Goal: Information Seeking & Learning: Learn about a topic

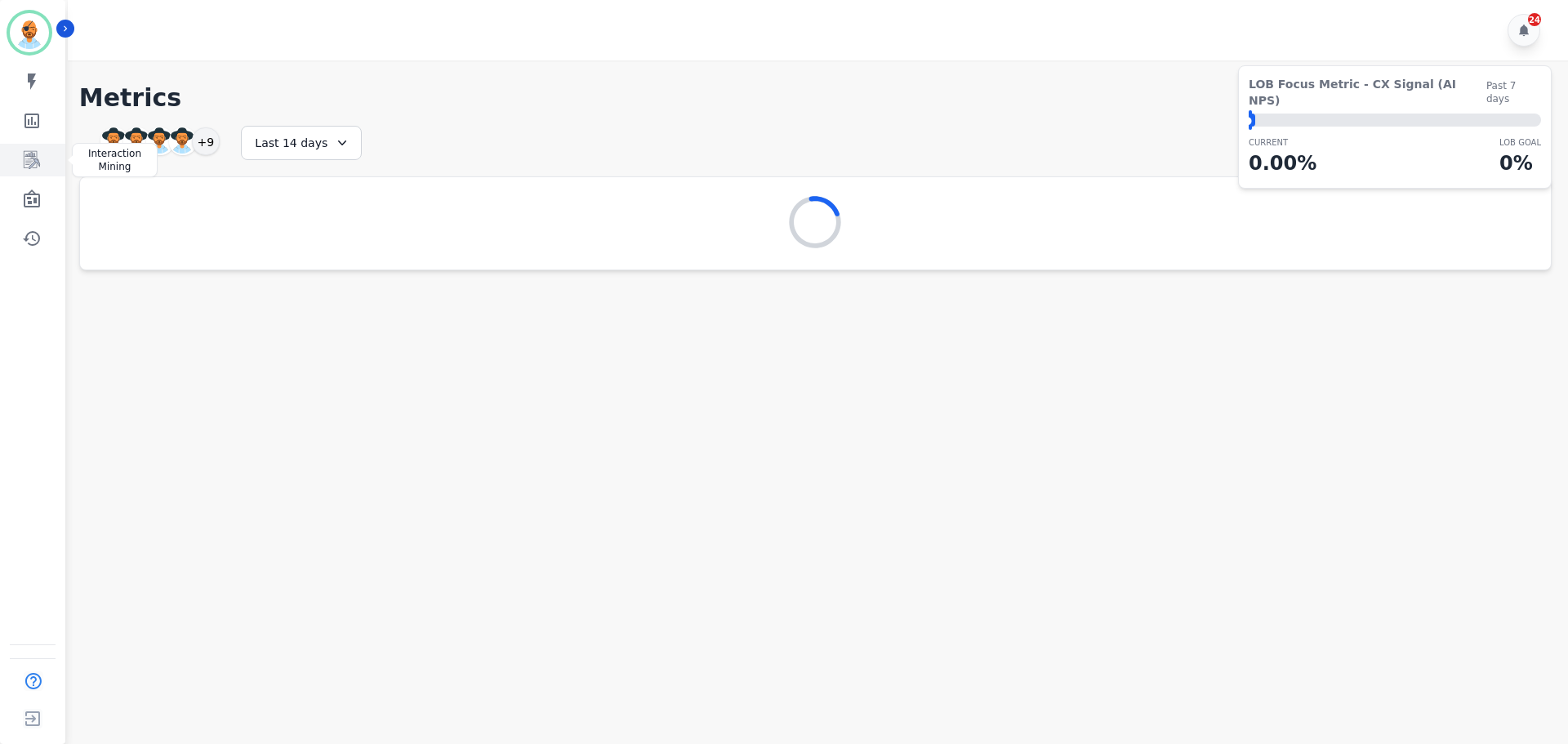
click at [34, 155] on icon "Sidebar" at bounding box center [31, 160] width 17 height 18
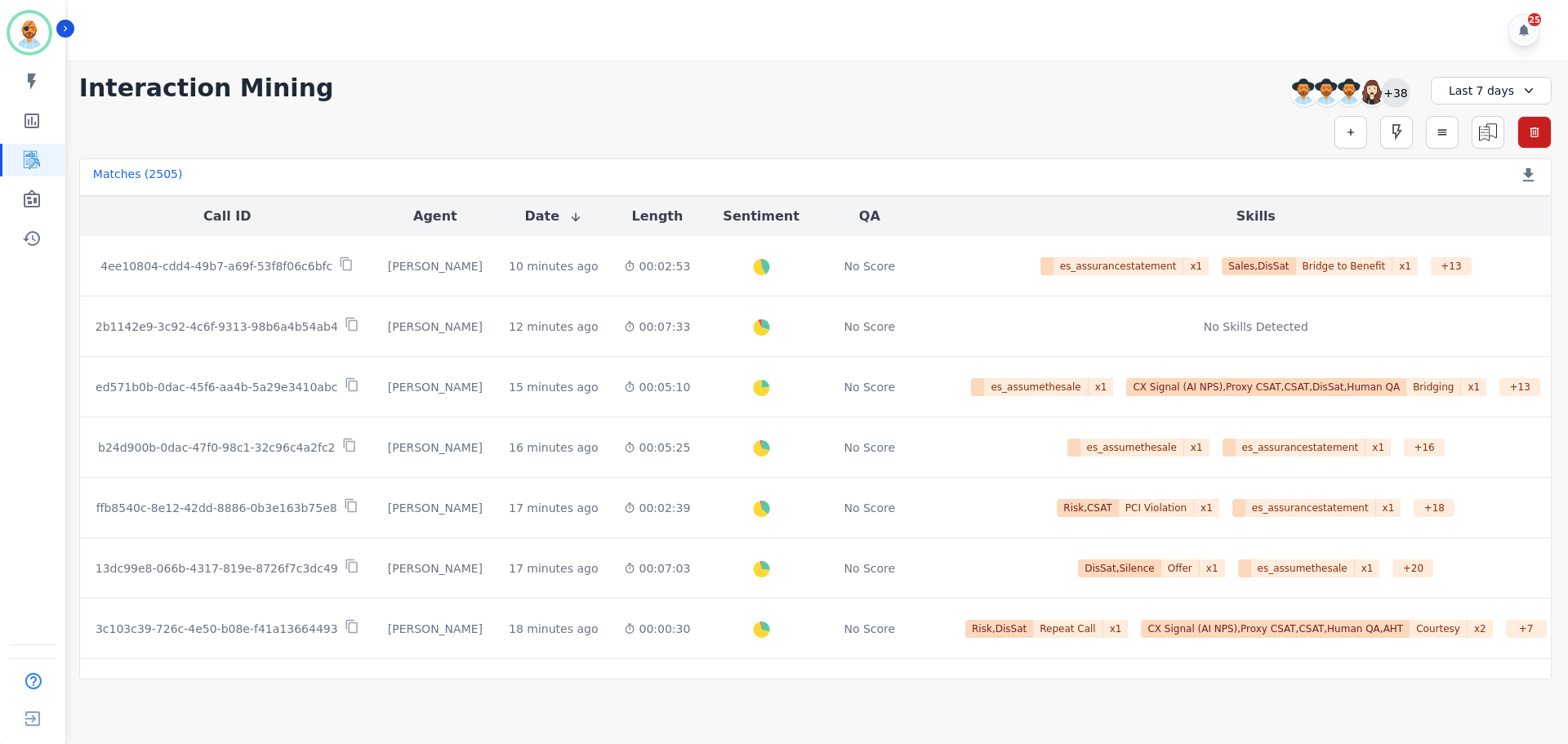
click at [1393, 89] on div "+38" at bounding box center [1396, 93] width 28 height 28
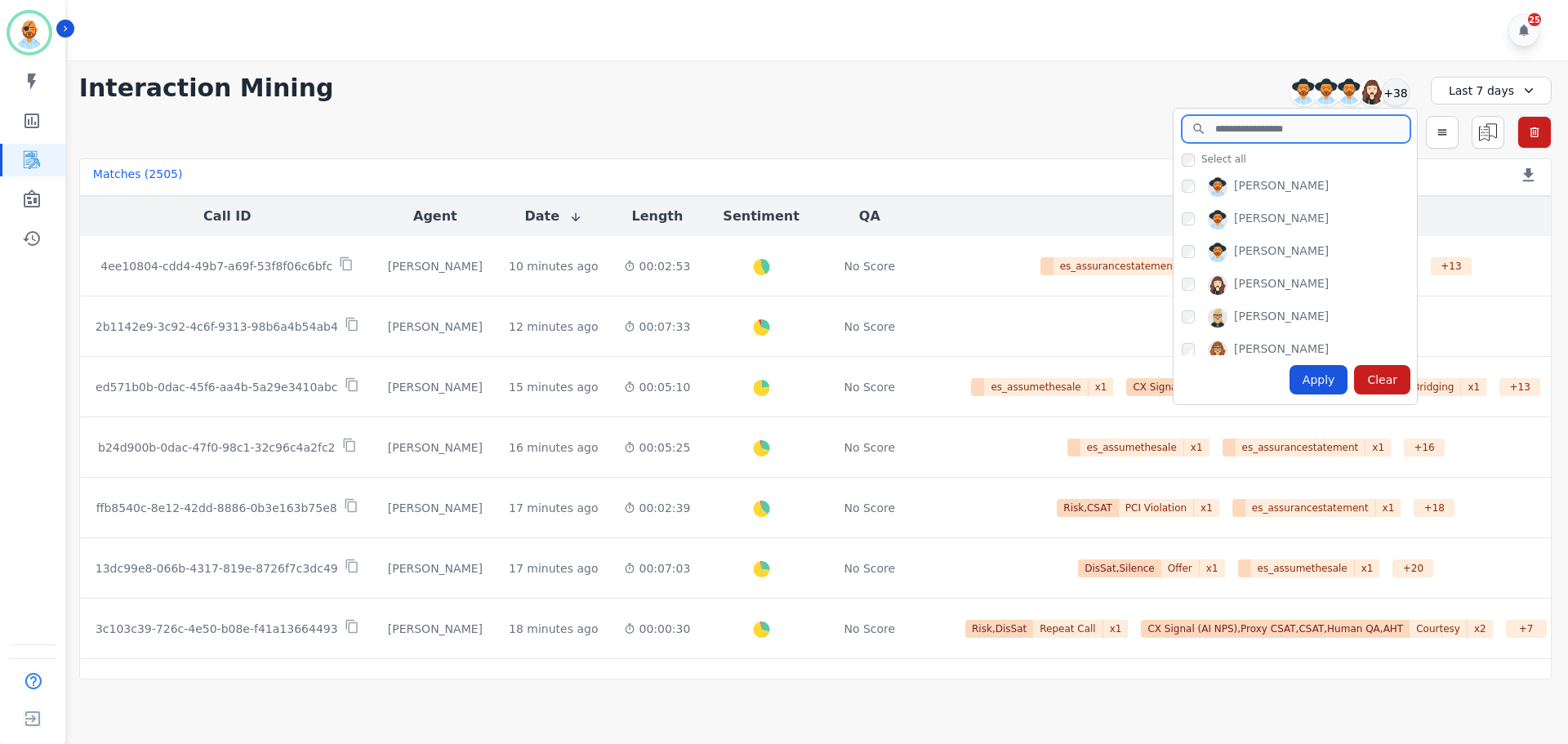
click at [1273, 137] on input "search" at bounding box center [1296, 129] width 228 height 28
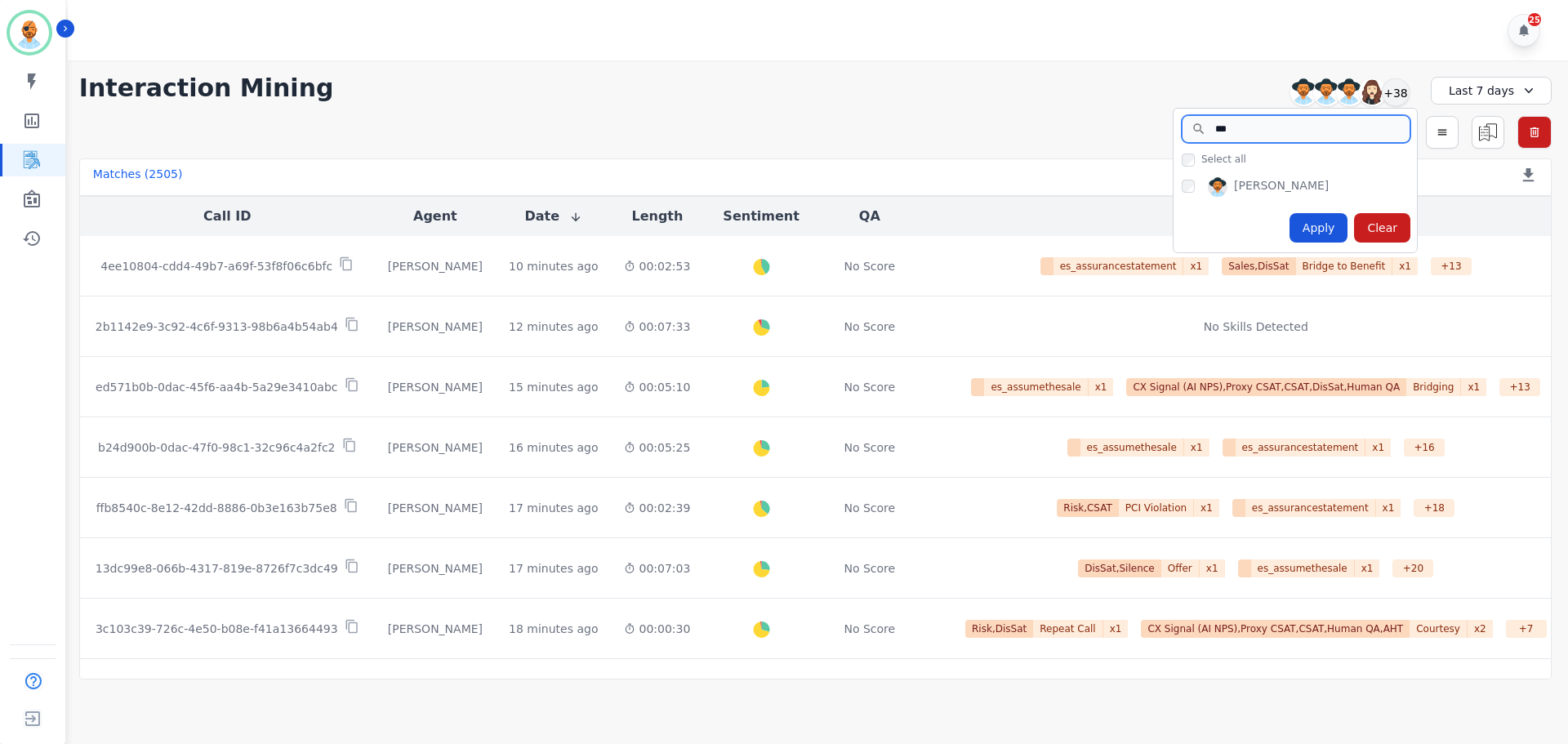
type input "***"
click at [1195, 185] on div "[PERSON_NAME]" at bounding box center [1298, 190] width 235 height 27
click at [1331, 217] on div "Apply" at bounding box center [1319, 228] width 59 height 30
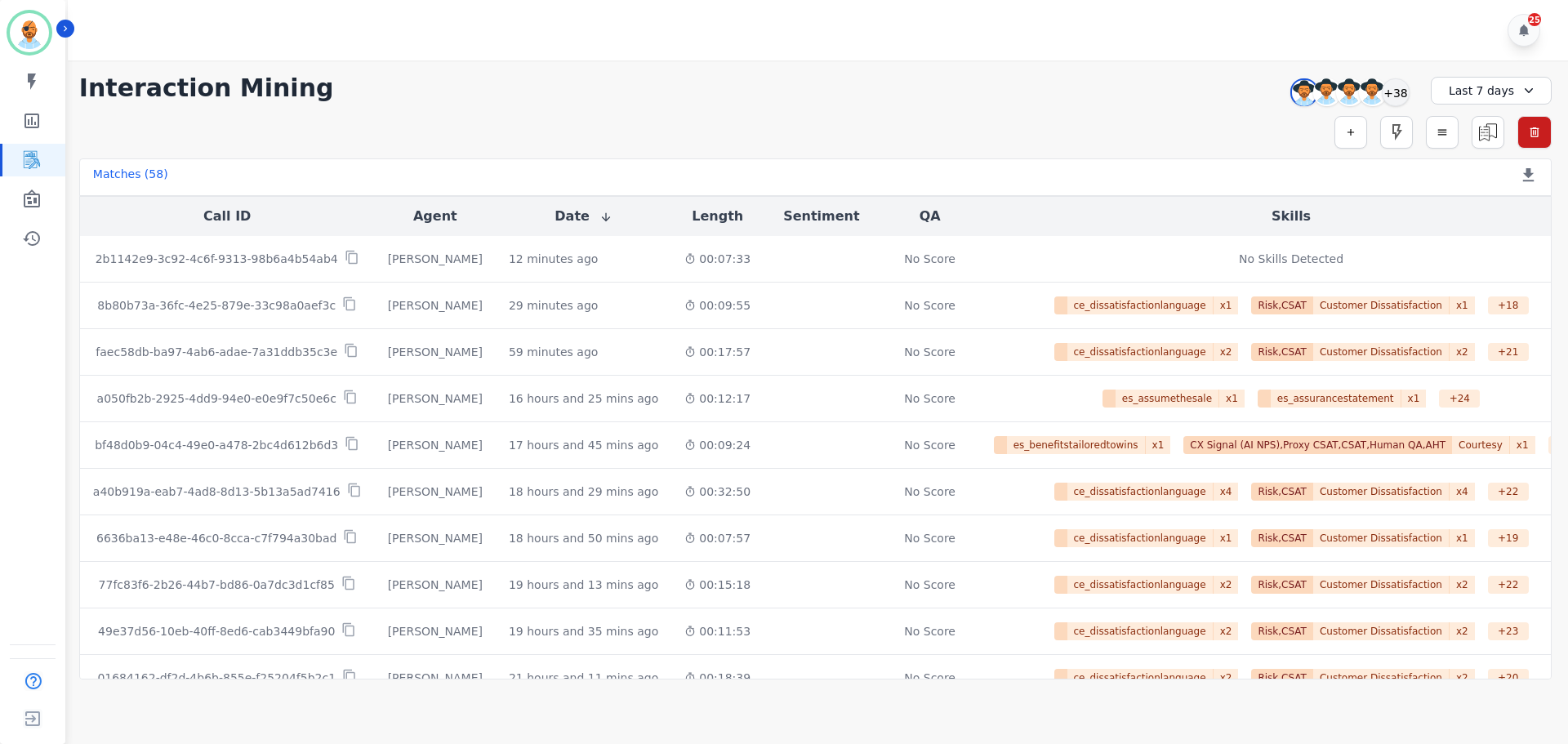
click at [1466, 90] on div "Last 7 days" at bounding box center [1491, 91] width 121 height 28
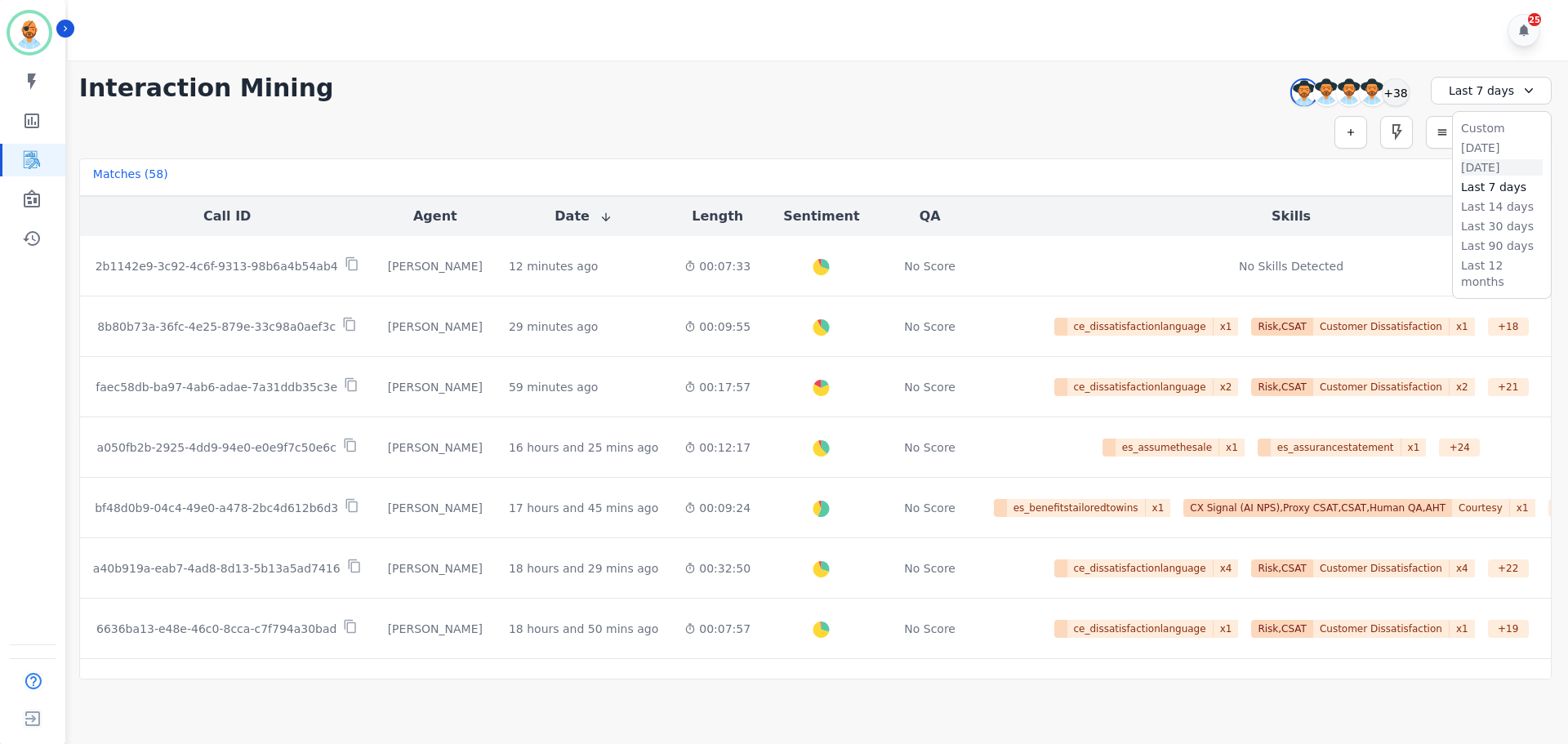
click at [1492, 159] on li "[DATE]" at bounding box center [1501, 167] width 82 height 17
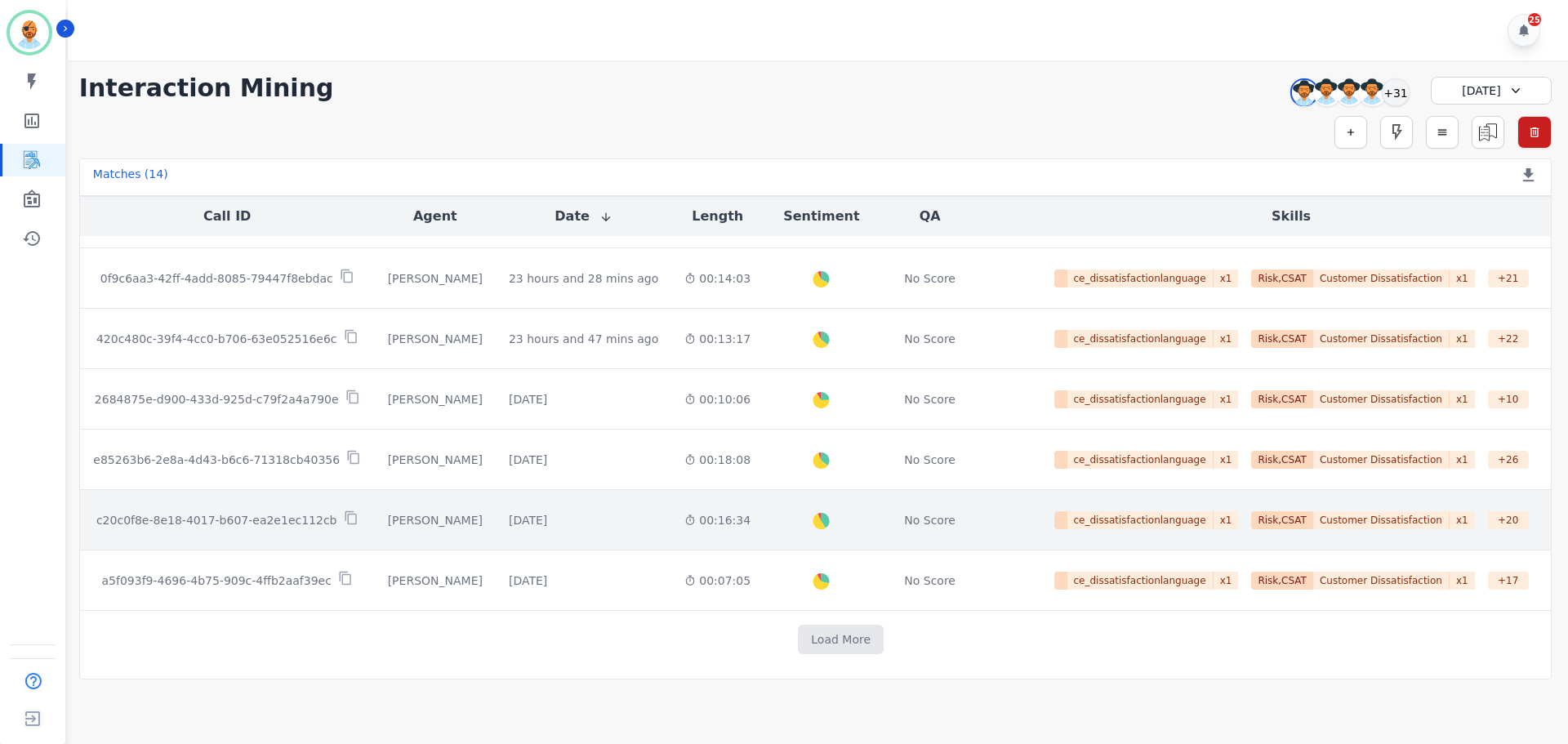
scroll to position [461, 0]
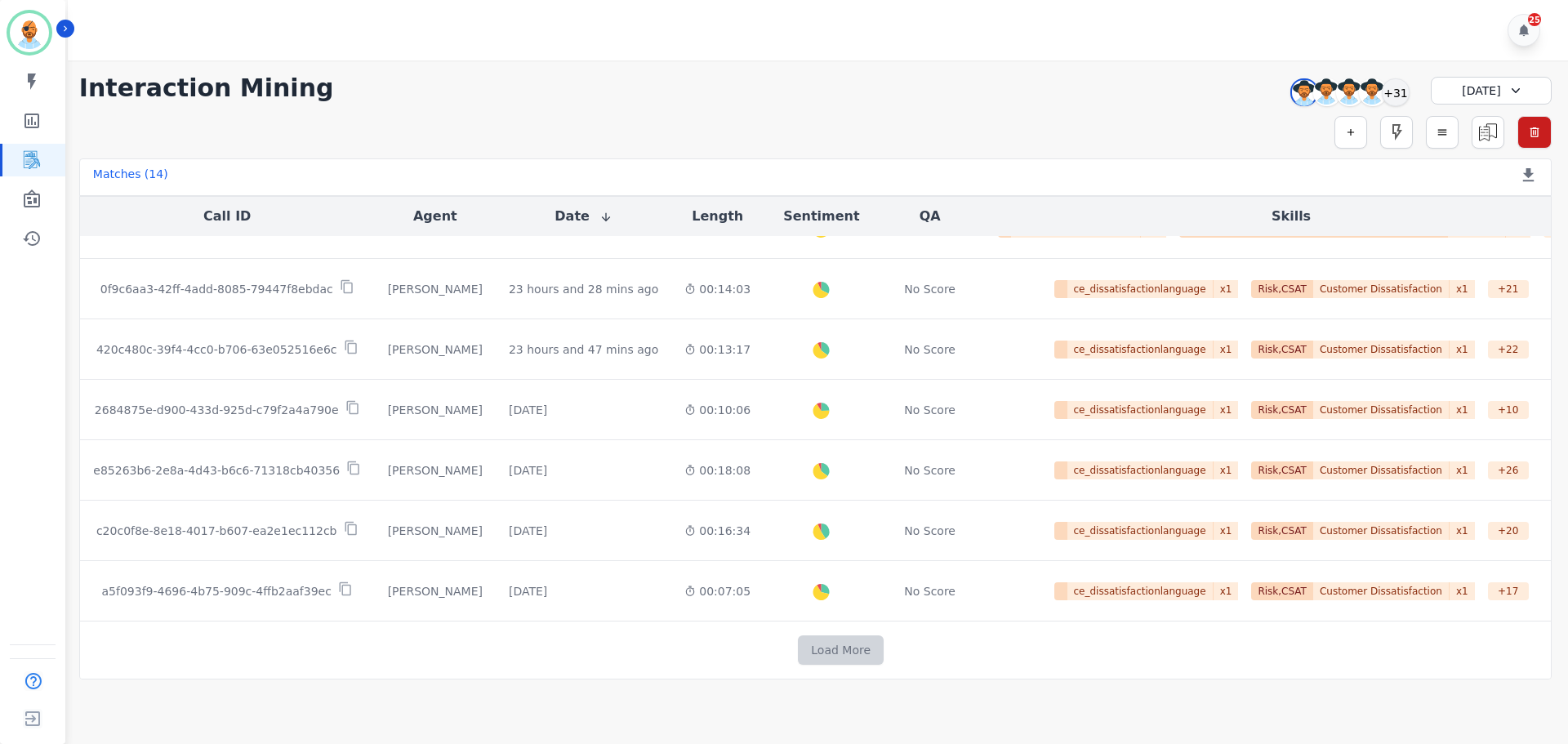
click at [803, 652] on button "Load More" at bounding box center [840, 651] width 86 height 30
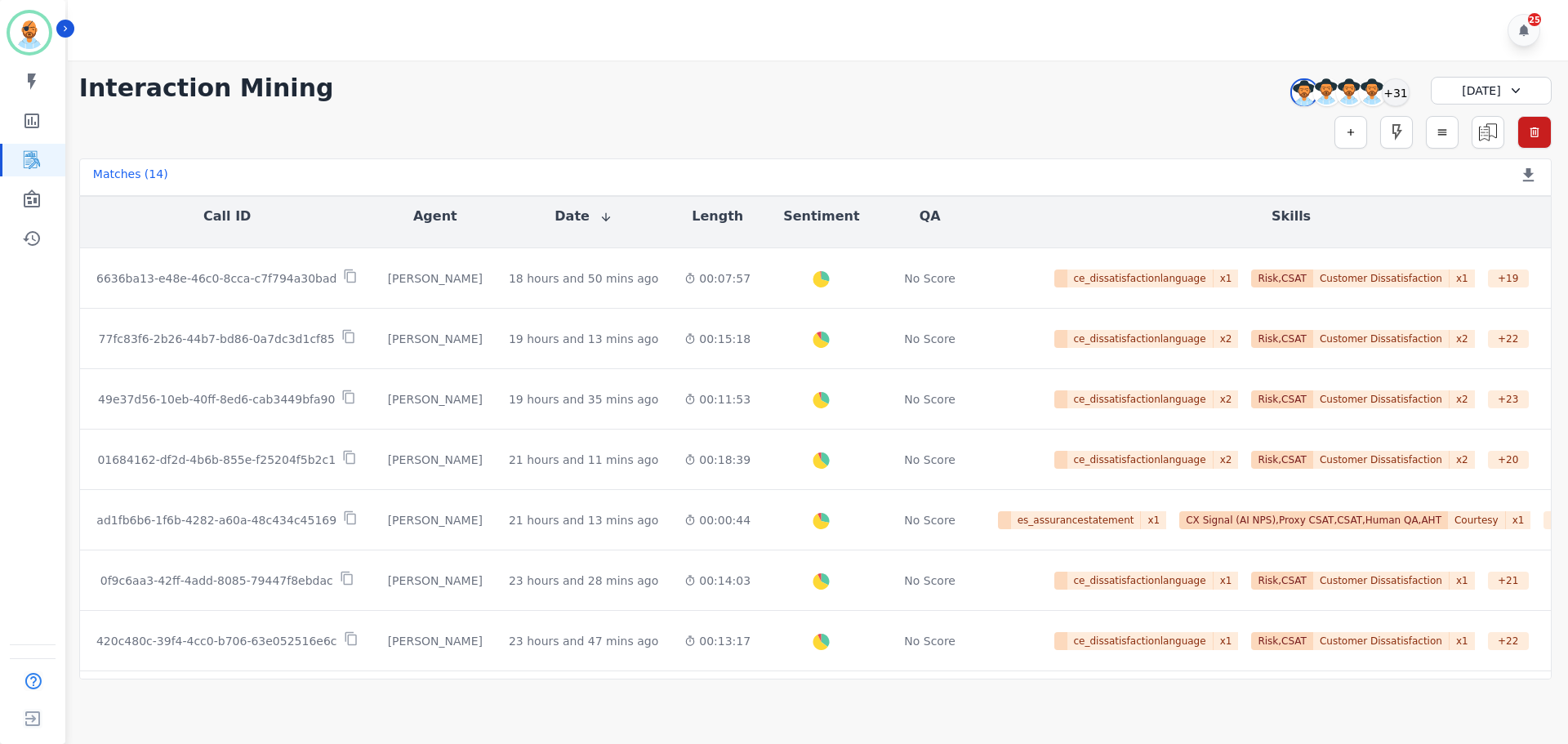
scroll to position [0, 0]
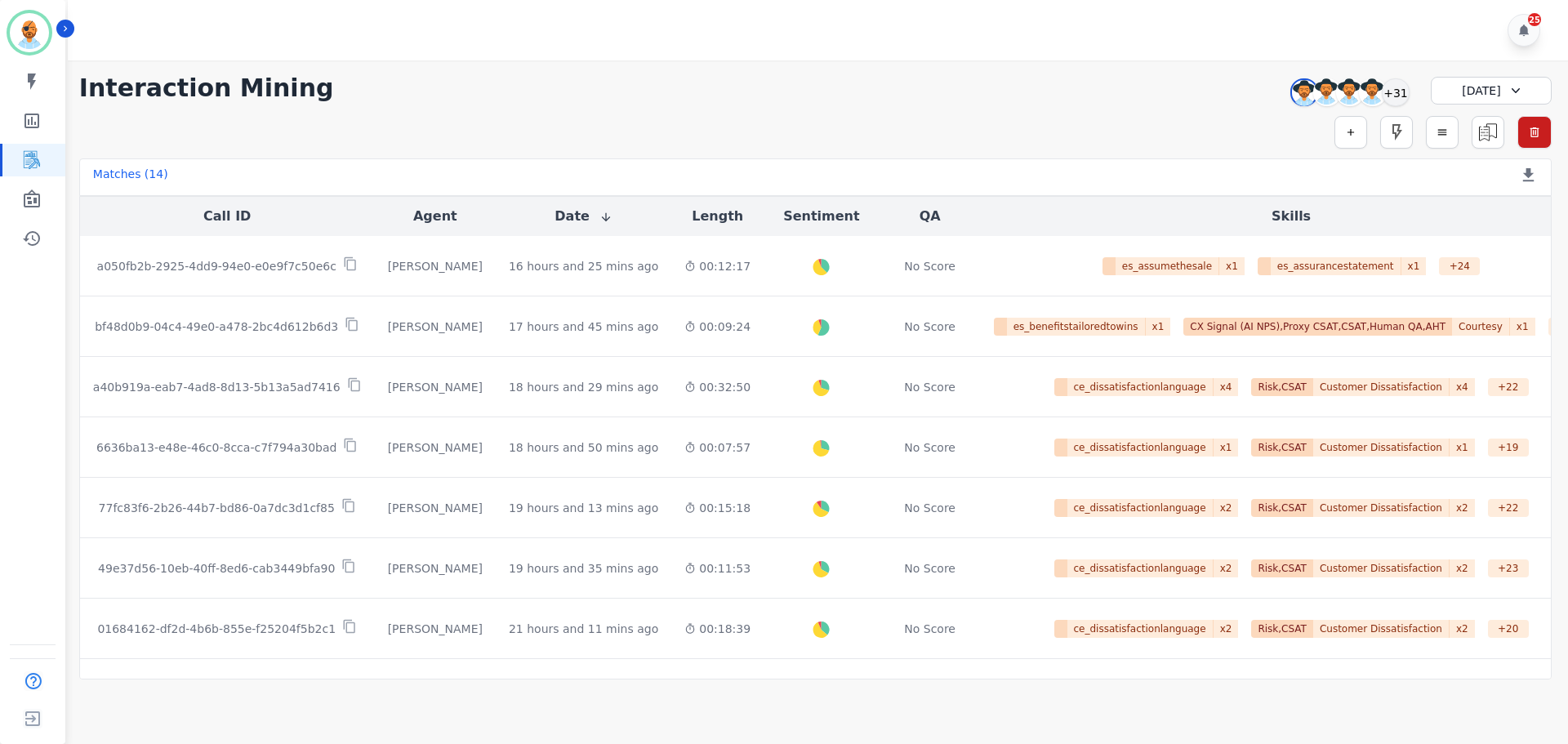
click at [556, 226] on th "Date" at bounding box center [583, 217] width 176 height 39
click at [556, 216] on button "Date" at bounding box center [583, 217] width 58 height 20
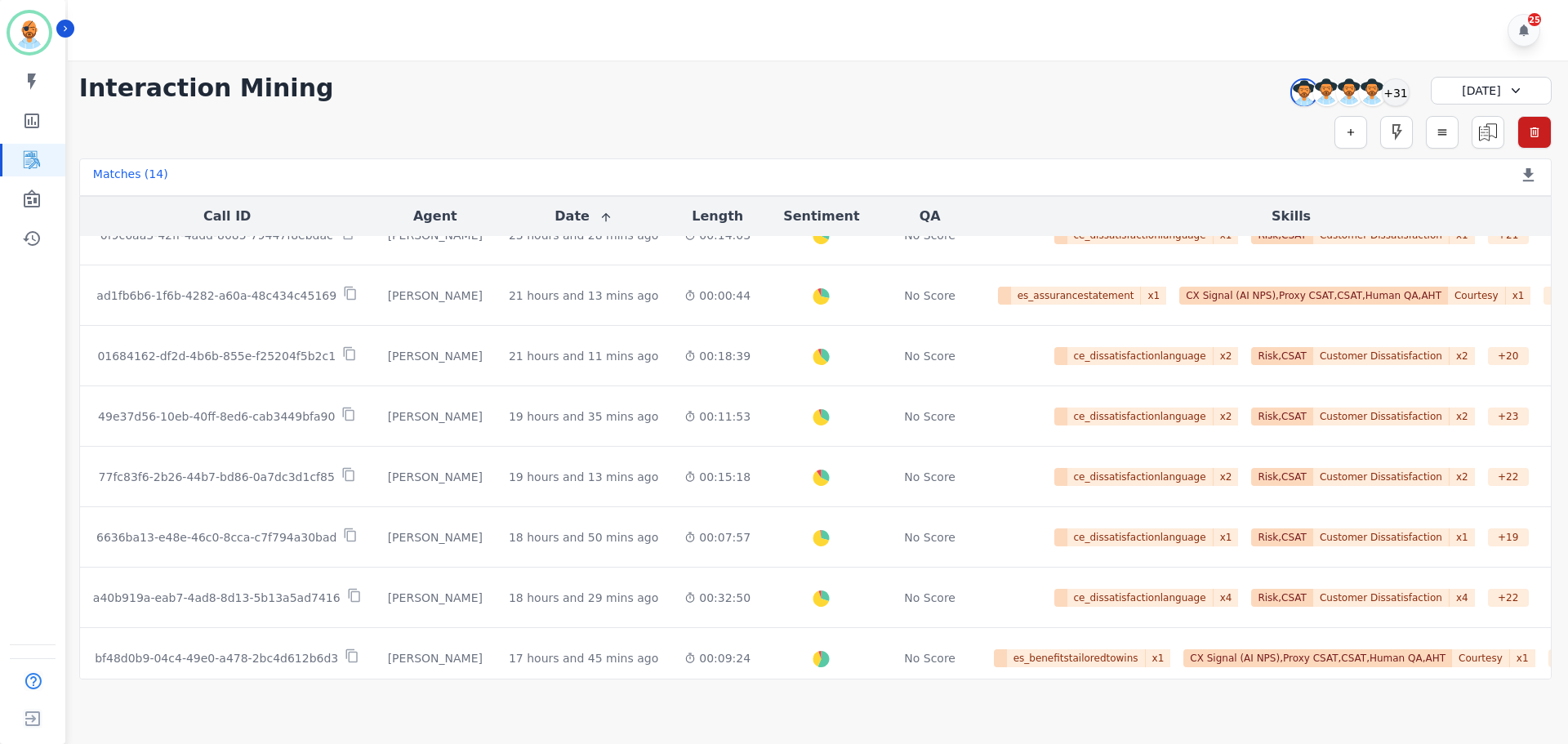
scroll to position [471, 0]
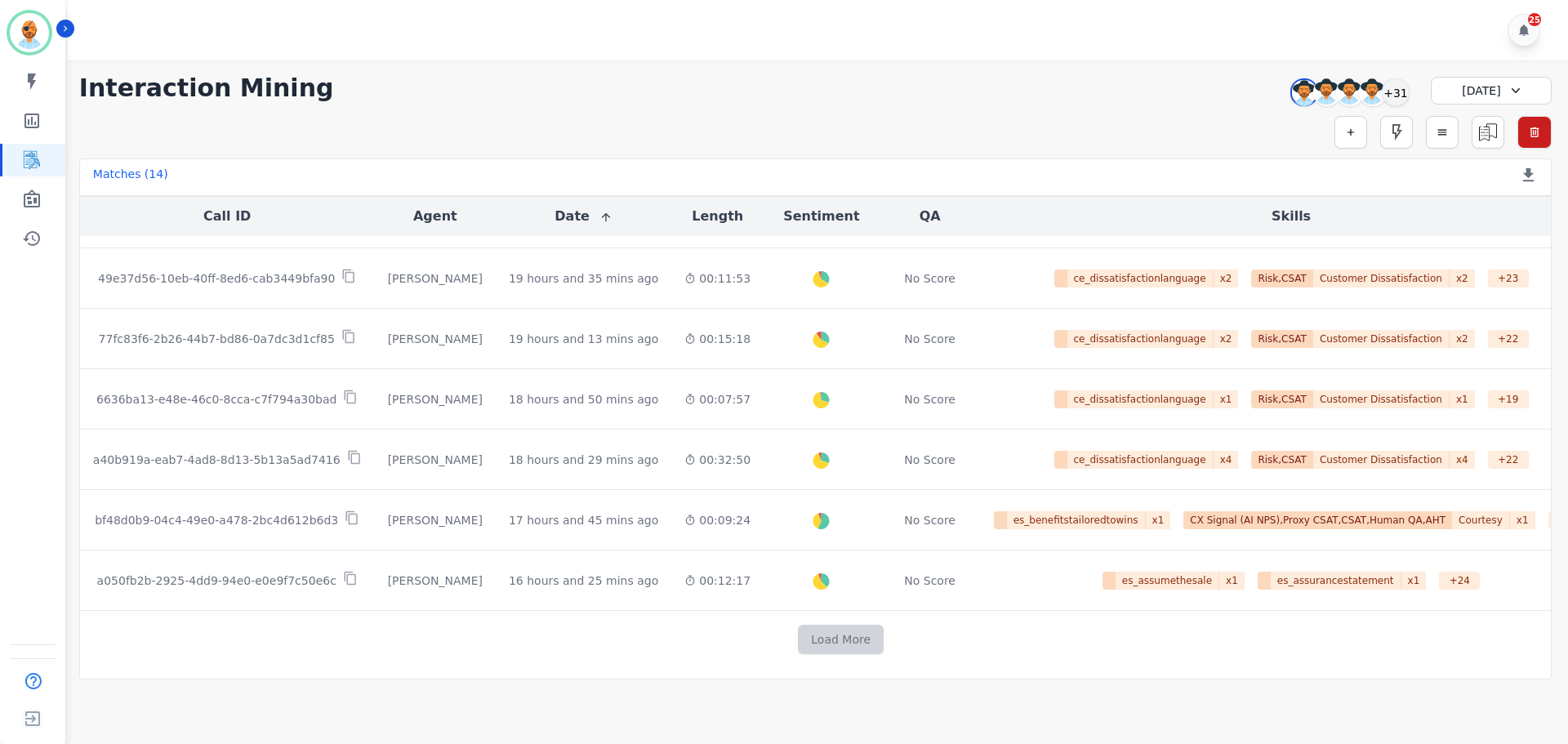
click at [829, 642] on button "Load More" at bounding box center [840, 640] width 86 height 30
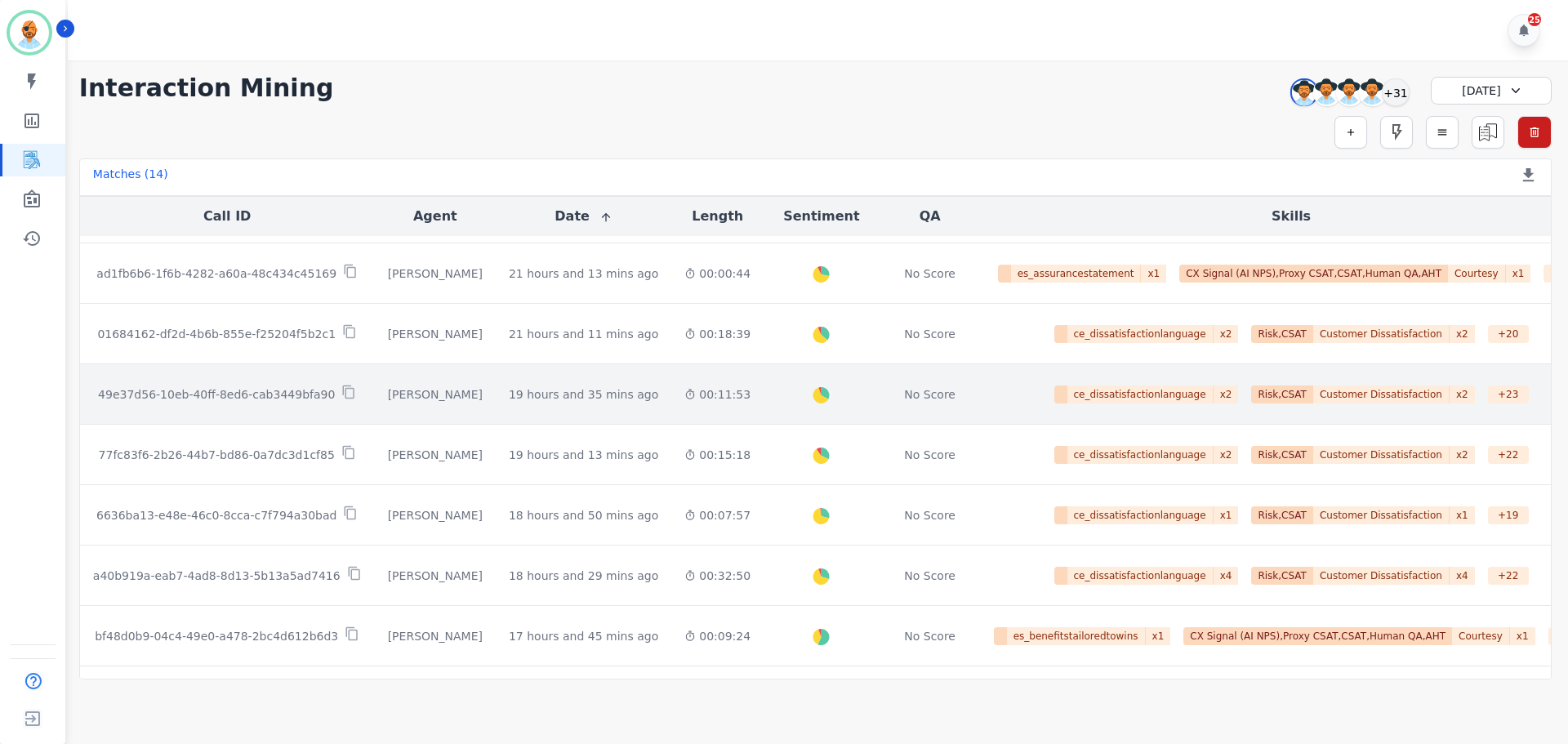
scroll to position [379, 0]
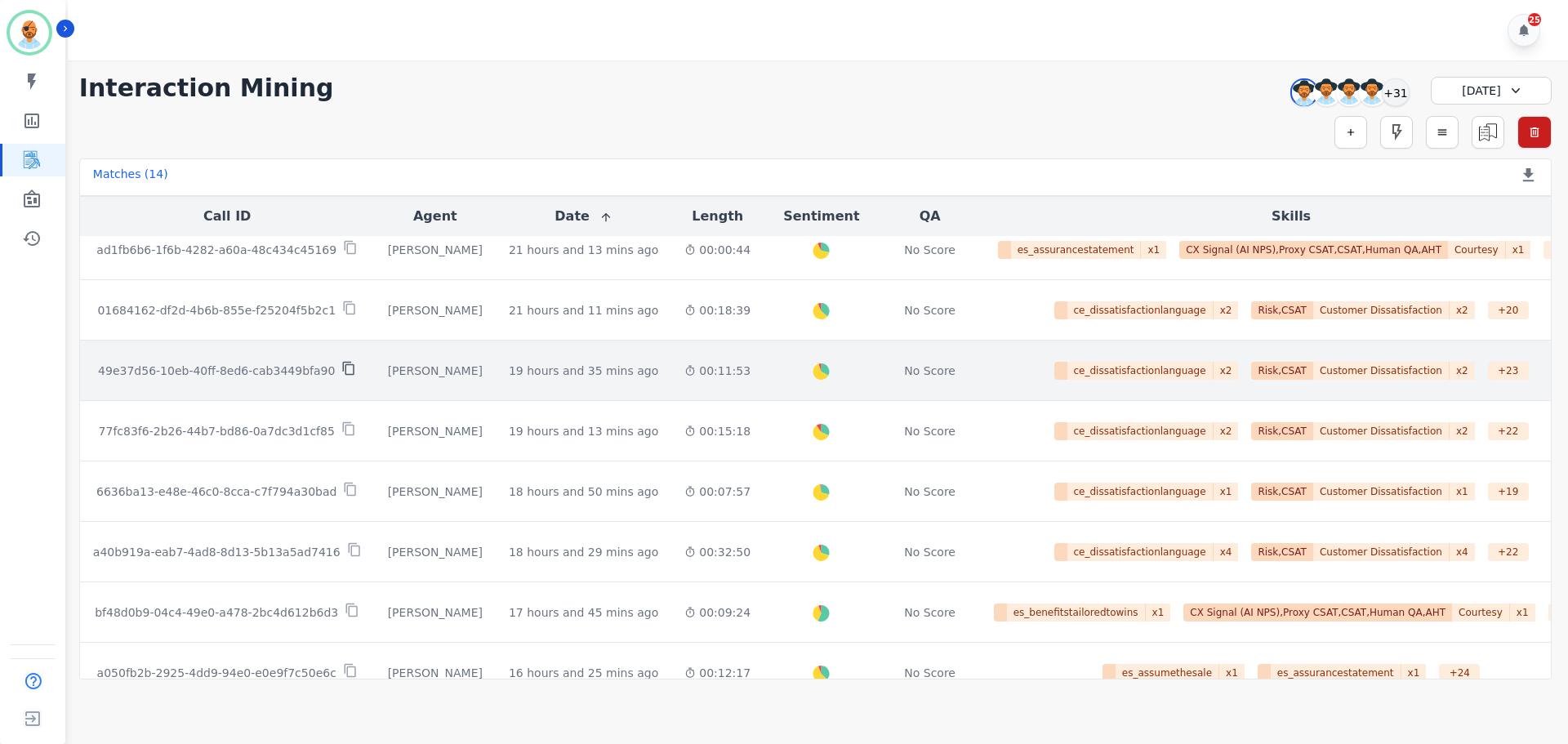
click at [341, 364] on icon at bounding box center [348, 368] width 15 height 15
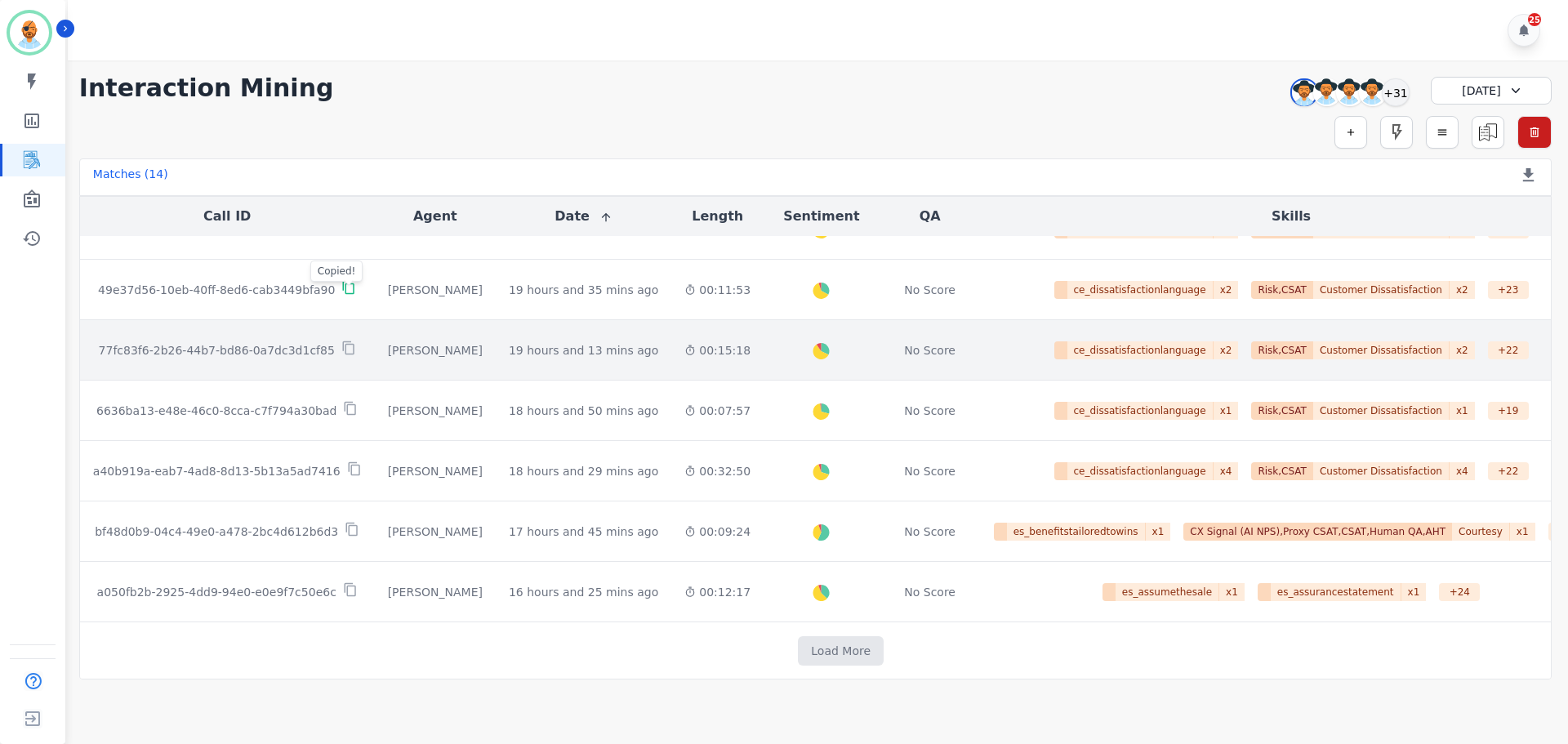
scroll to position [461, 0]
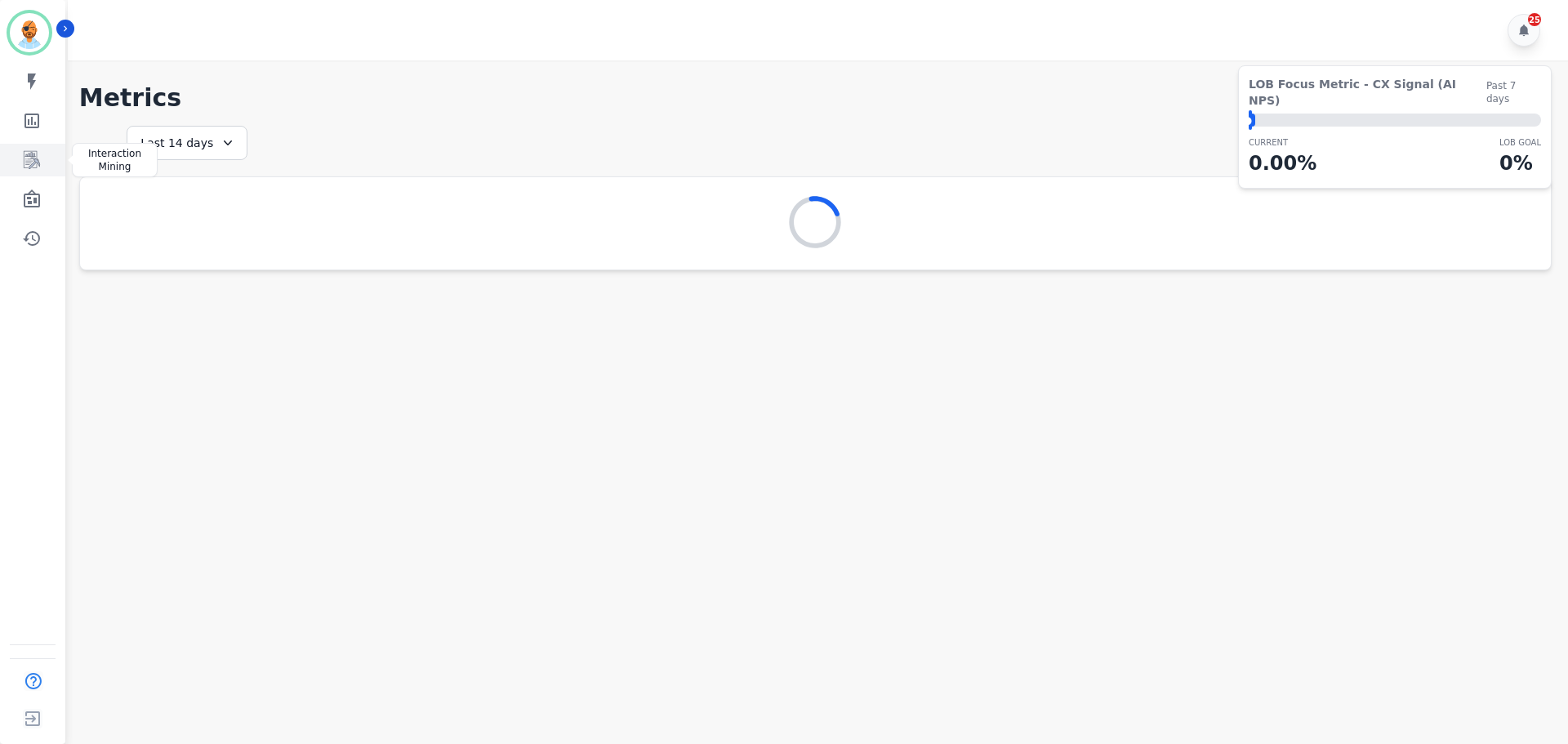
click at [32, 155] on icon "Sidebar" at bounding box center [31, 160] width 20 height 20
